Goal: Information Seeking & Learning: Learn about a topic

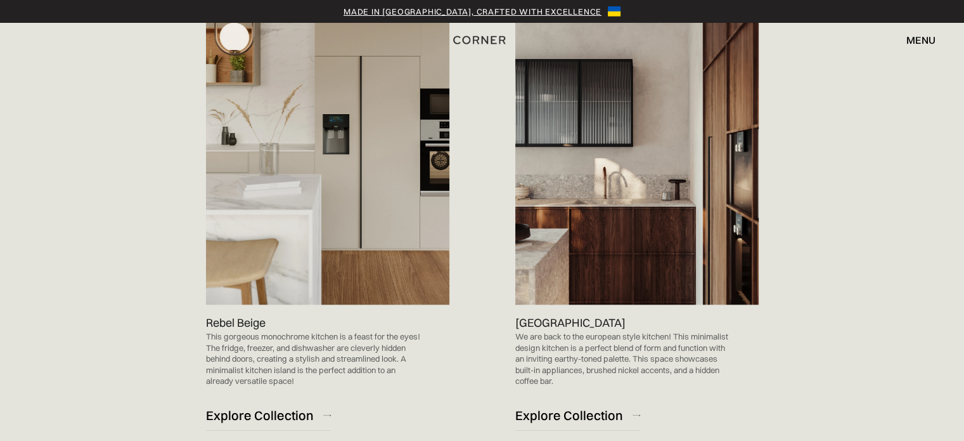
scroll to position [1352, 0]
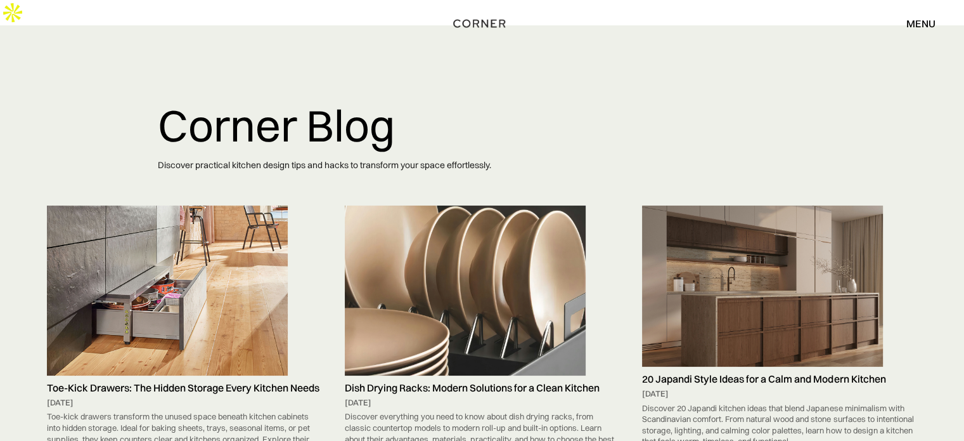
drag, startPoint x: 0, startPoint y: 0, endPoint x: 189, endPoint y: 214, distance: 285.2
click at [189, 214] on img at bounding box center [167, 289] width 241 height 169
